Goal: Task Accomplishment & Management: Complete application form

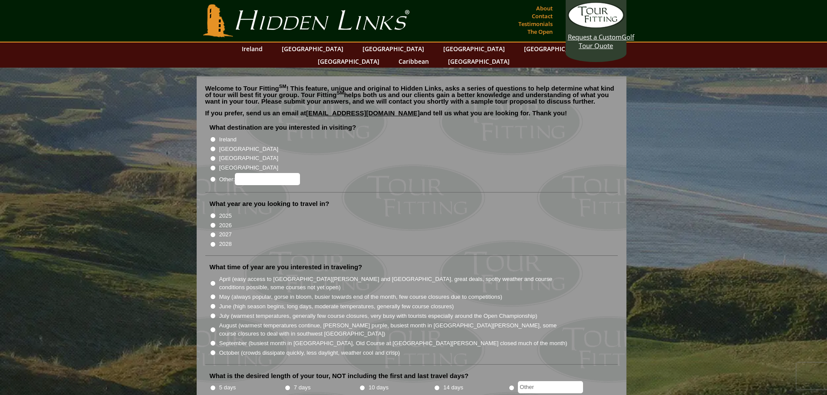
click at [214, 137] on input "Ireland" at bounding box center [213, 140] width 6 height 6
radio input "true"
click at [213, 223] on input "2026" at bounding box center [213, 226] width 6 height 6
radio input "true"
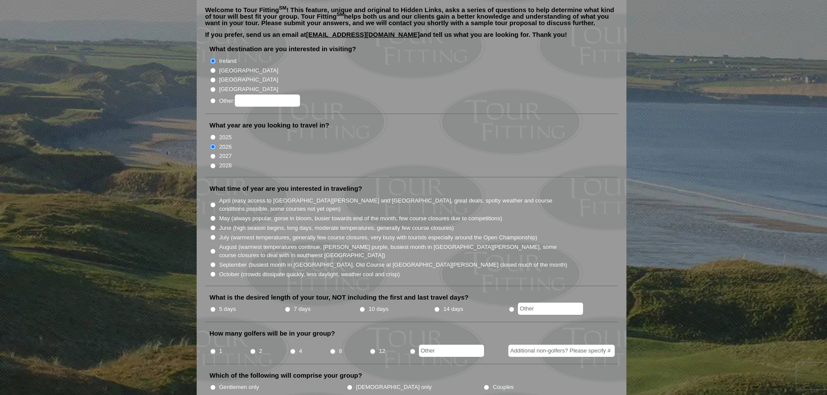
scroll to position [87, 0]
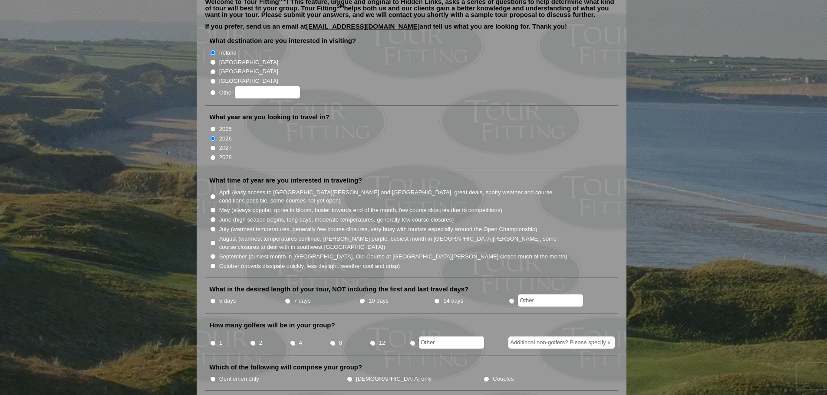
click at [213, 217] on input "June (high season begins, long days, moderate temperatures, generally few cours…" at bounding box center [213, 220] width 6 height 6
radio input "true"
click at [286, 299] on input "7 days" at bounding box center [288, 302] width 6 height 6
radio input "true"
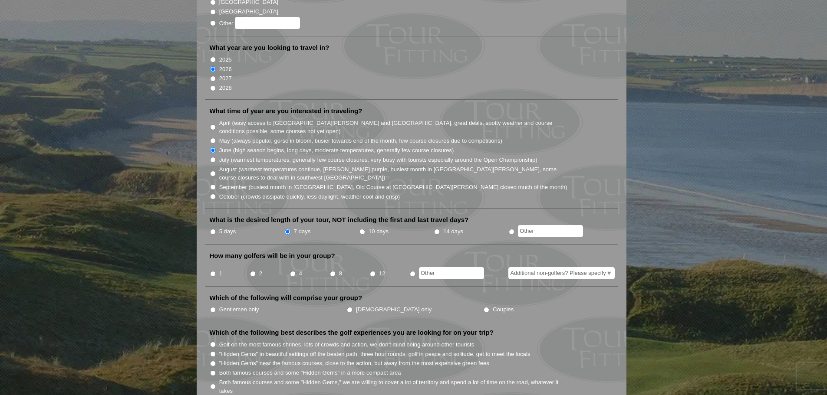
scroll to position [174, 0]
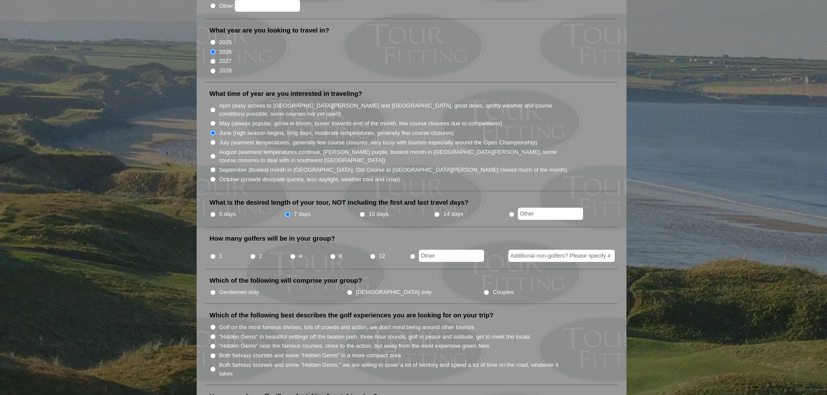
click at [292, 254] on input "4" at bounding box center [293, 257] width 6 height 6
radio input "true"
click at [213, 290] on input "Gentlemen only" at bounding box center [213, 293] width 6 height 6
radio input "true"
click at [213, 353] on input "Both famous courses and some "Hidden Gems" in a more compact area" at bounding box center [213, 356] width 6 height 6
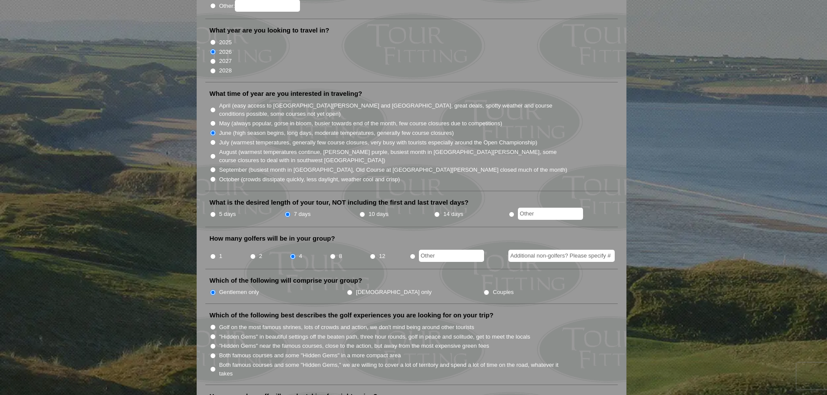
radio input "true"
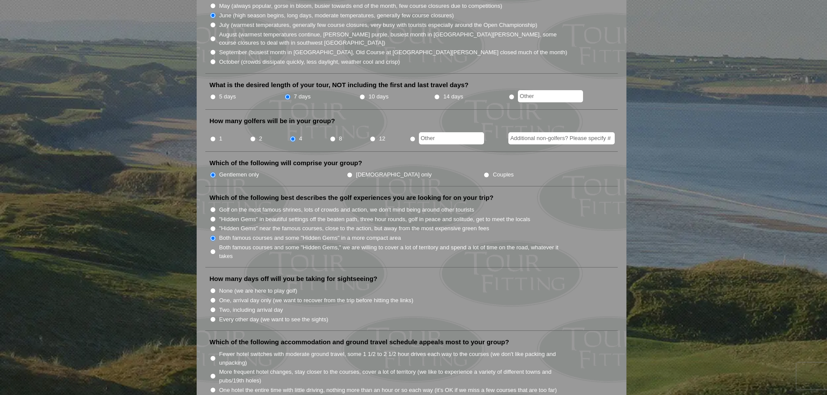
scroll to position [304, 0]
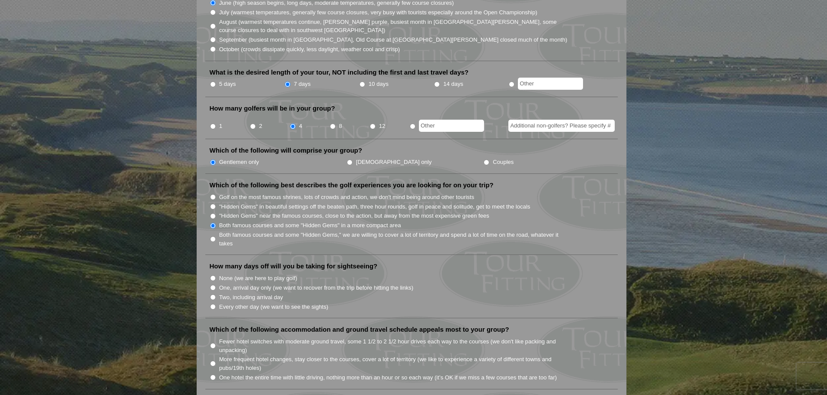
click at [213, 295] on input "Two, including arrival day" at bounding box center [213, 298] width 6 height 6
radio input "true"
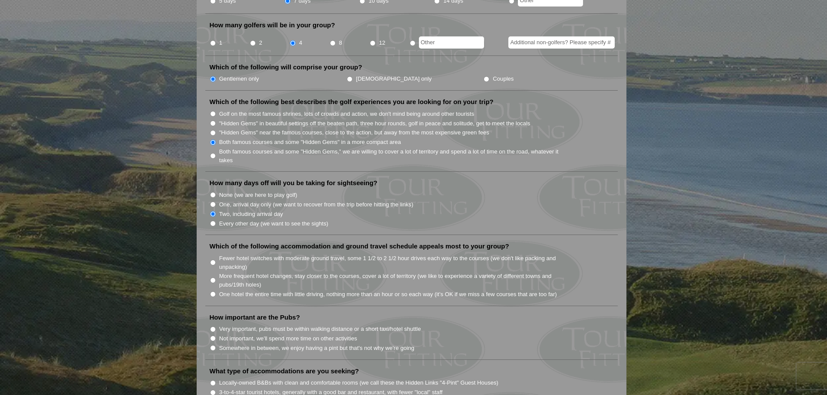
scroll to position [391, 0]
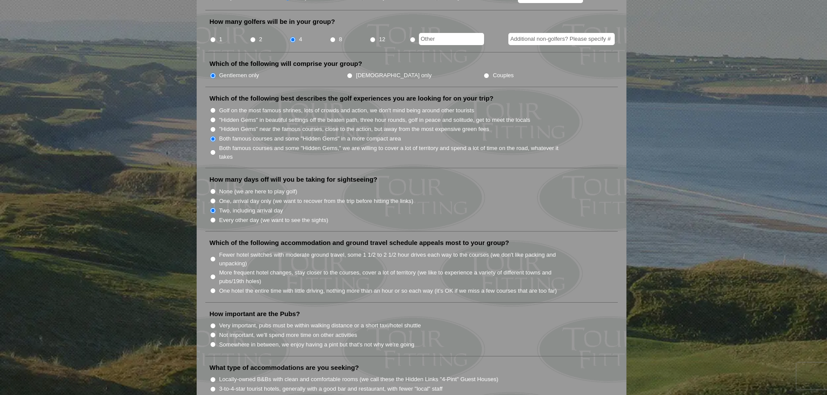
click at [213, 288] on input "One hotel the entire time with little driving, nothing more than an hour or so …" at bounding box center [213, 291] width 6 height 6
radio input "true"
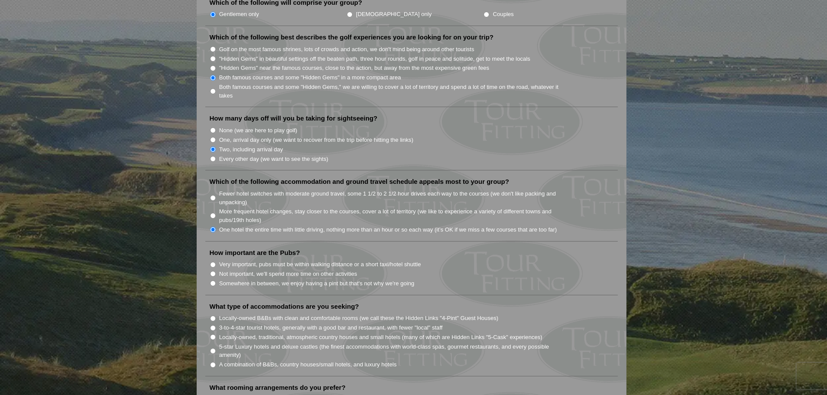
scroll to position [477, 0]
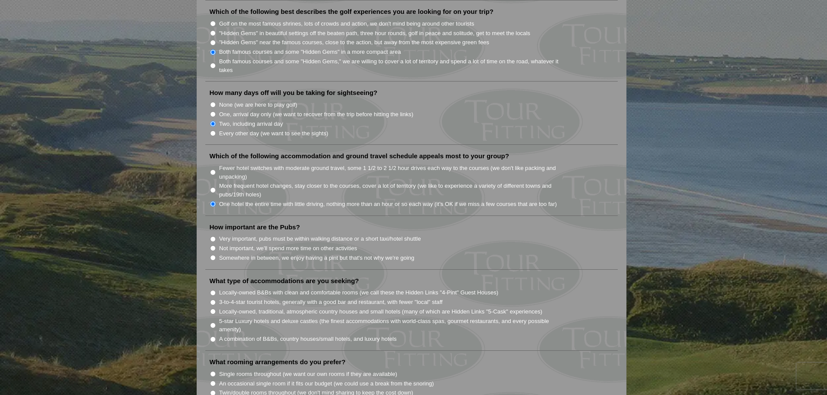
click at [212, 255] on input "Somewhere in between, we enjoy having a pint but that's not why we're going" at bounding box center [213, 258] width 6 height 6
radio input "true"
click at [210, 337] on input "A combination of B&Bs, country houses/small hotels, and luxury hotels" at bounding box center [213, 340] width 6 height 6
radio input "true"
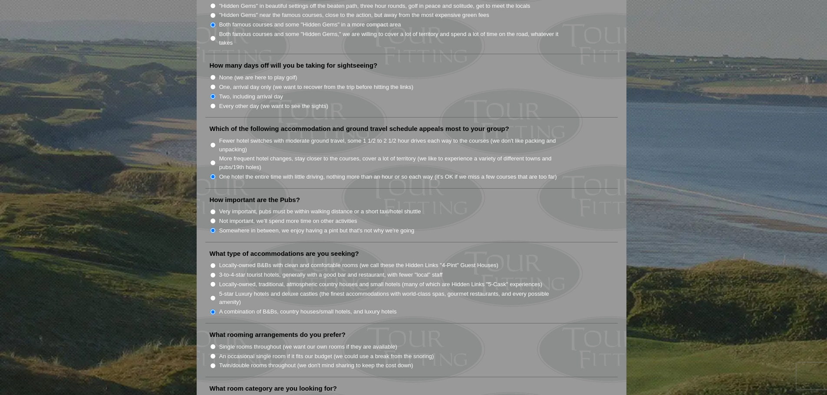
scroll to position [607, 0]
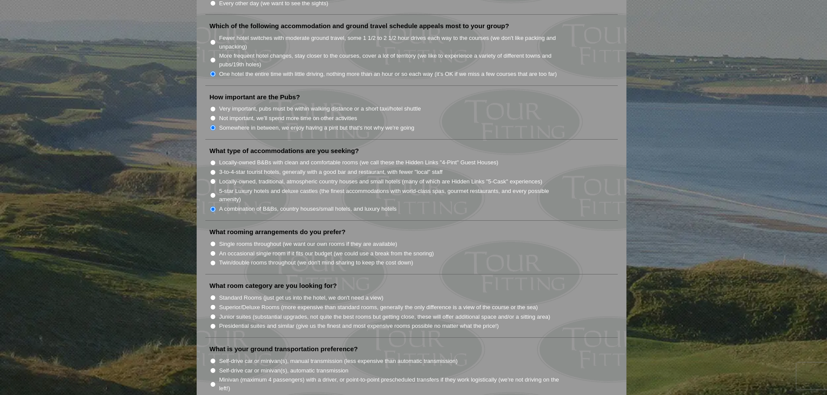
click at [210, 241] on input "Single rooms throughout (we want our own rooms if they are available)" at bounding box center [213, 244] width 6 height 6
radio input "true"
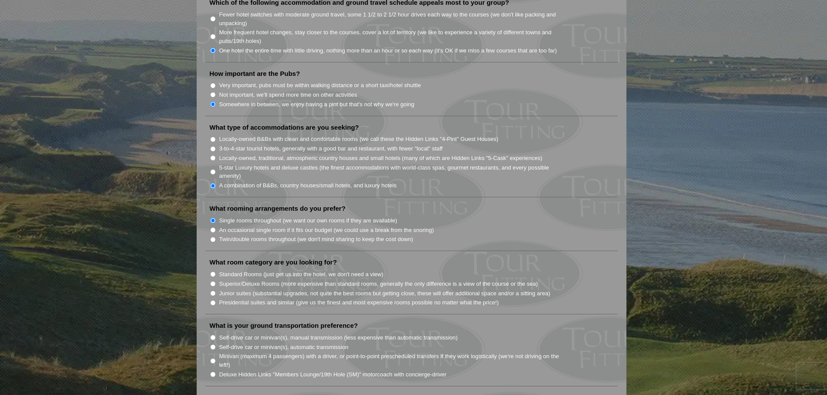
scroll to position [651, 0]
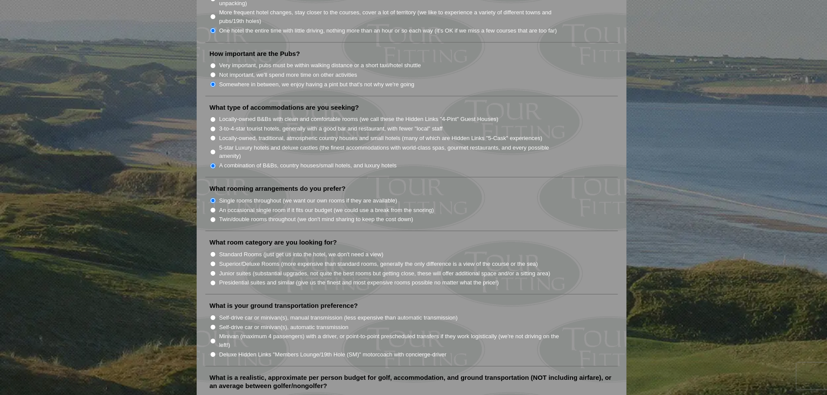
click at [212, 261] on input "Superior/Deluxe Rooms (more expensive than standard rooms, generally the only d…" at bounding box center [213, 264] width 6 height 6
radio input "true"
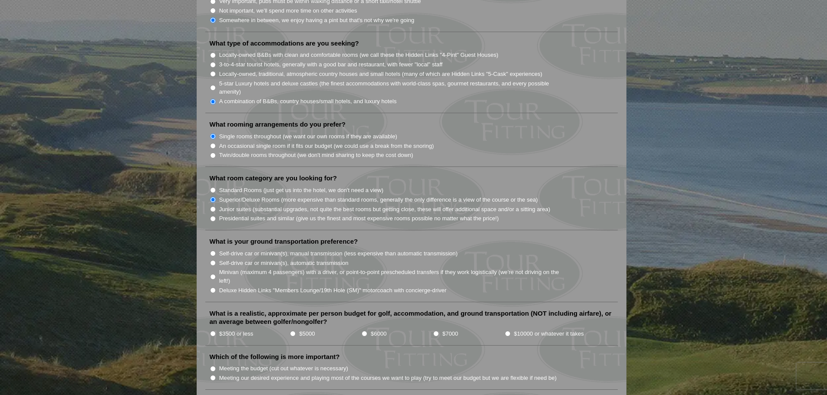
scroll to position [738, 0]
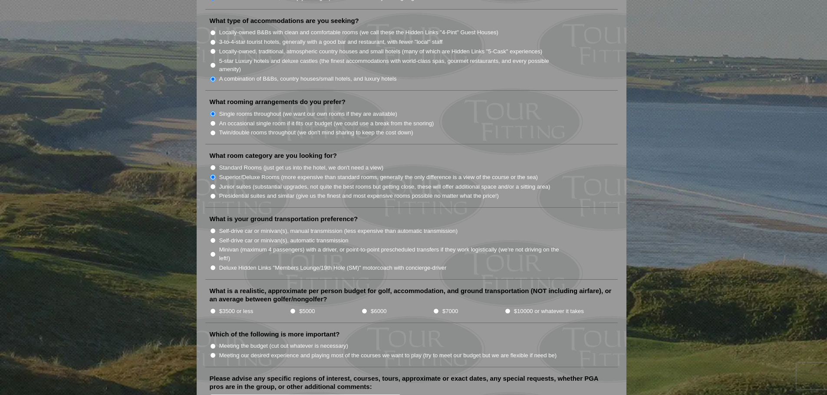
click at [213, 309] on input "$3500 or less" at bounding box center [213, 312] width 6 height 6
radio input "true"
click at [211, 252] on input "Minivan (maximum 4 passengers) with a driver, or point-to-point prescheduled tr…" at bounding box center [213, 255] width 6 height 6
radio input "true"
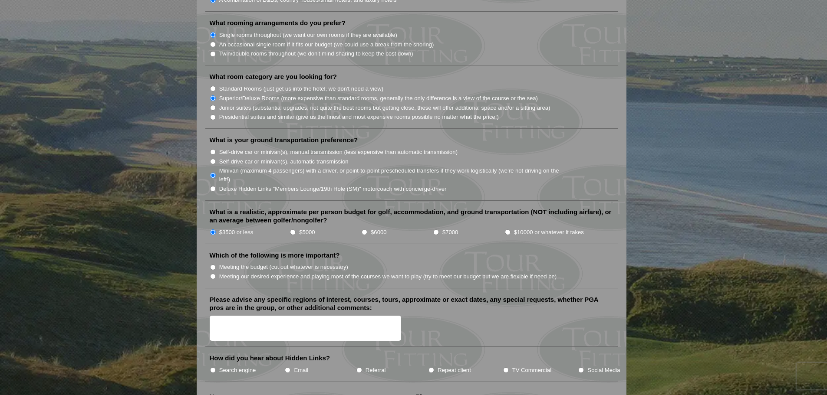
scroll to position [824, 0]
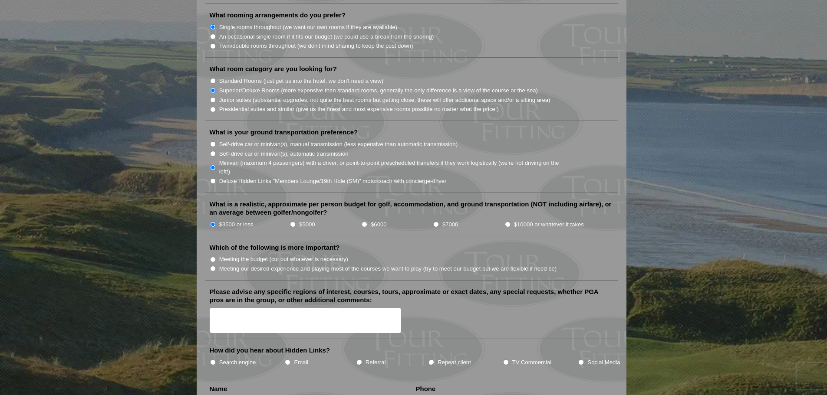
click at [213, 257] on input "Meeting the budget (cut out whatever is necessary)" at bounding box center [213, 260] width 6 height 6
radio input "true"
click at [506, 360] on input "TV Commercial" at bounding box center [506, 363] width 6 height 6
radio input "true"
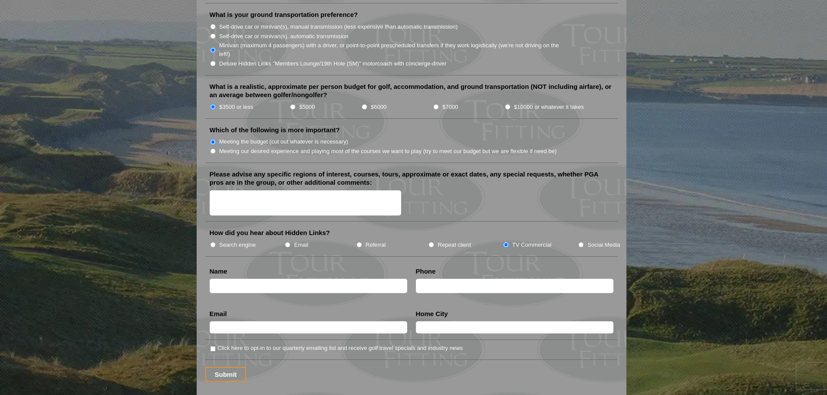
scroll to position [955, 0]
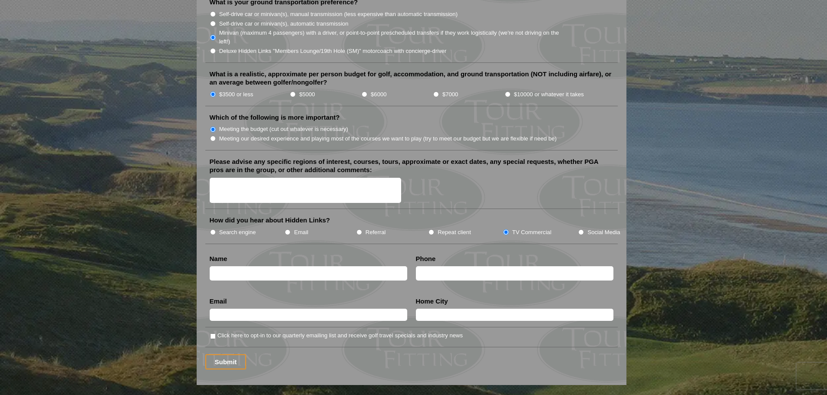
click at [262, 266] on input "text" at bounding box center [308, 273] width 197 height 14
type input "[PERSON_NAME]"
type input "[EMAIL_ADDRESS][DOMAIN_NAME]"
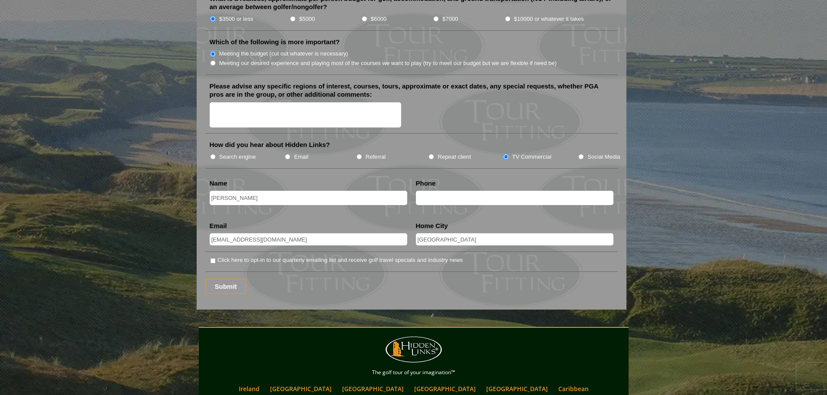
scroll to position [1041, 0]
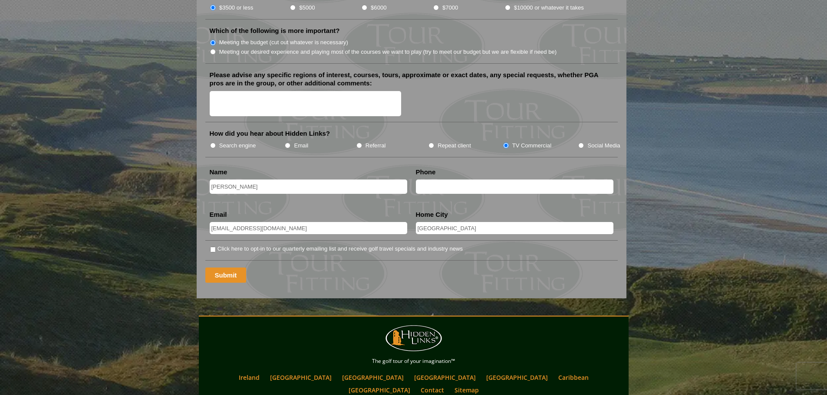
type input "[GEOGRAPHIC_DATA]"
click at [226, 268] on input "Submit" at bounding box center [225, 275] width 41 height 15
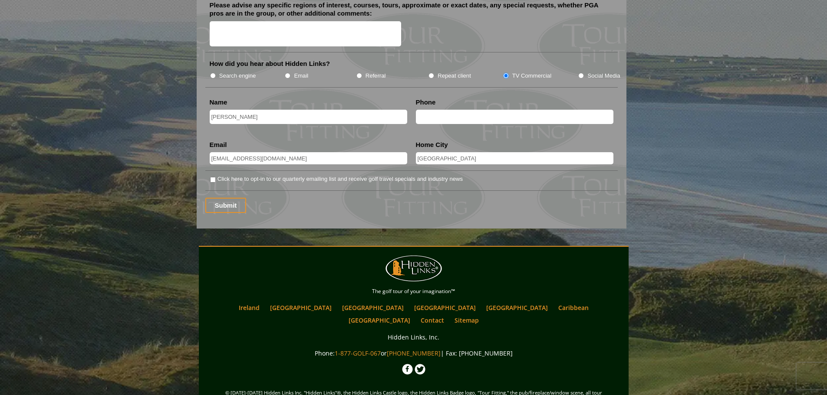
scroll to position [1128, 0]
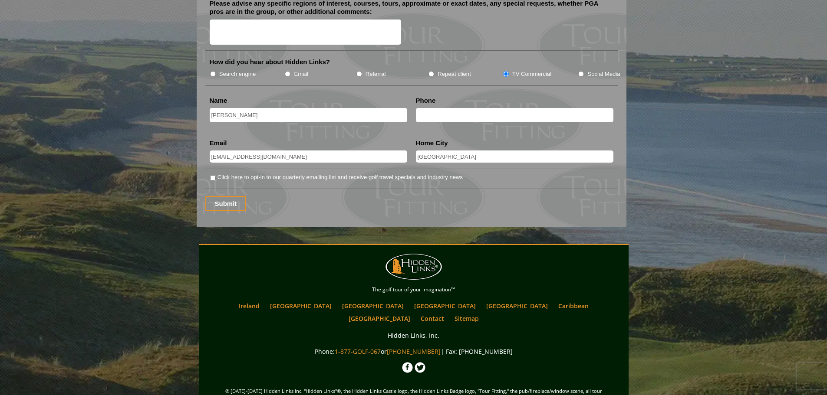
click at [463, 108] on input "text" at bounding box center [514, 115] width 197 height 14
type input "8326514085"
click at [224, 196] on input "Submit" at bounding box center [225, 203] width 41 height 15
